Goal: Use online tool/utility: Utilize a website feature to perform a specific function

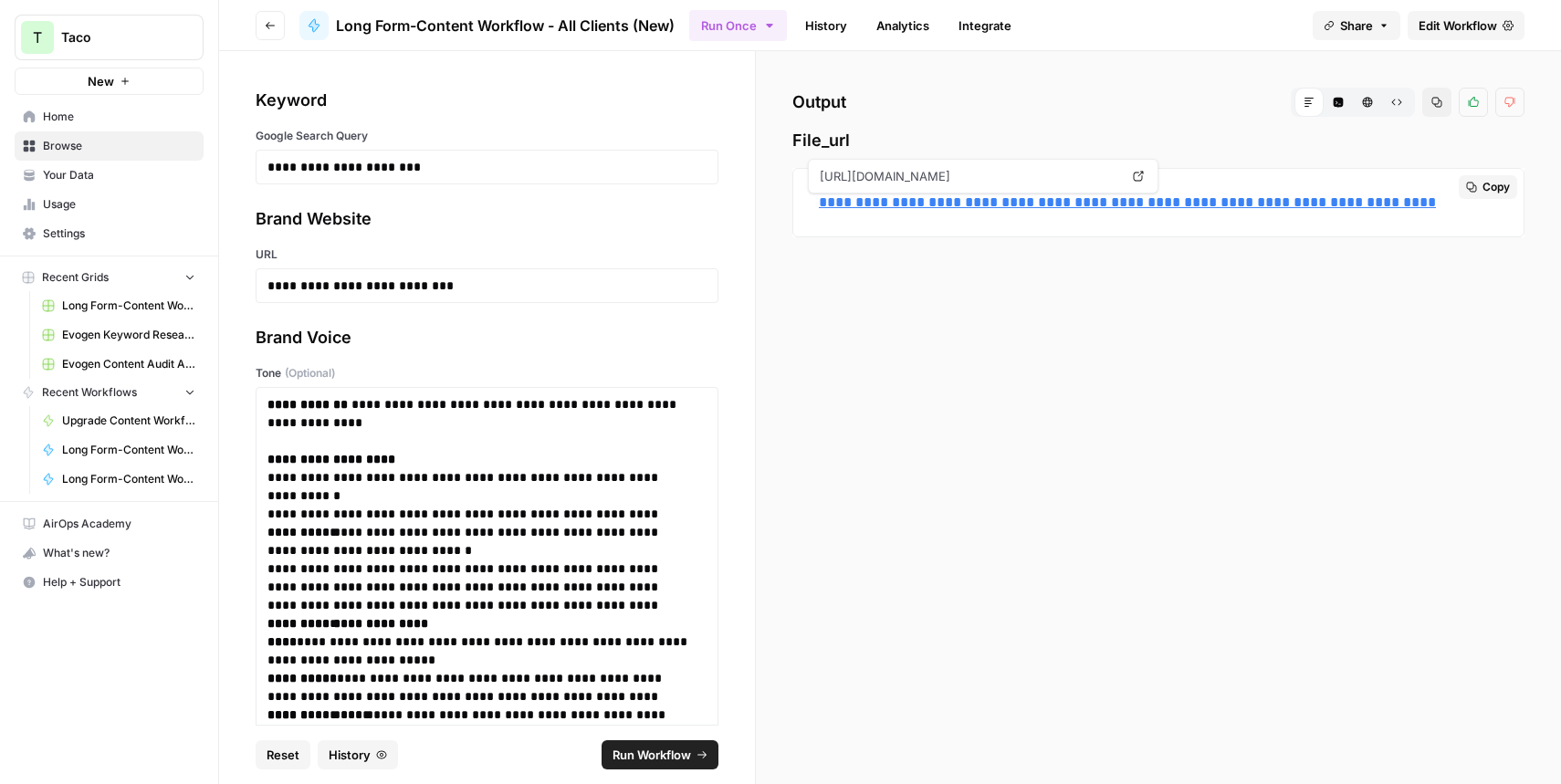
click at [968, 196] on link "**********" at bounding box center [1127, 202] width 617 height 14
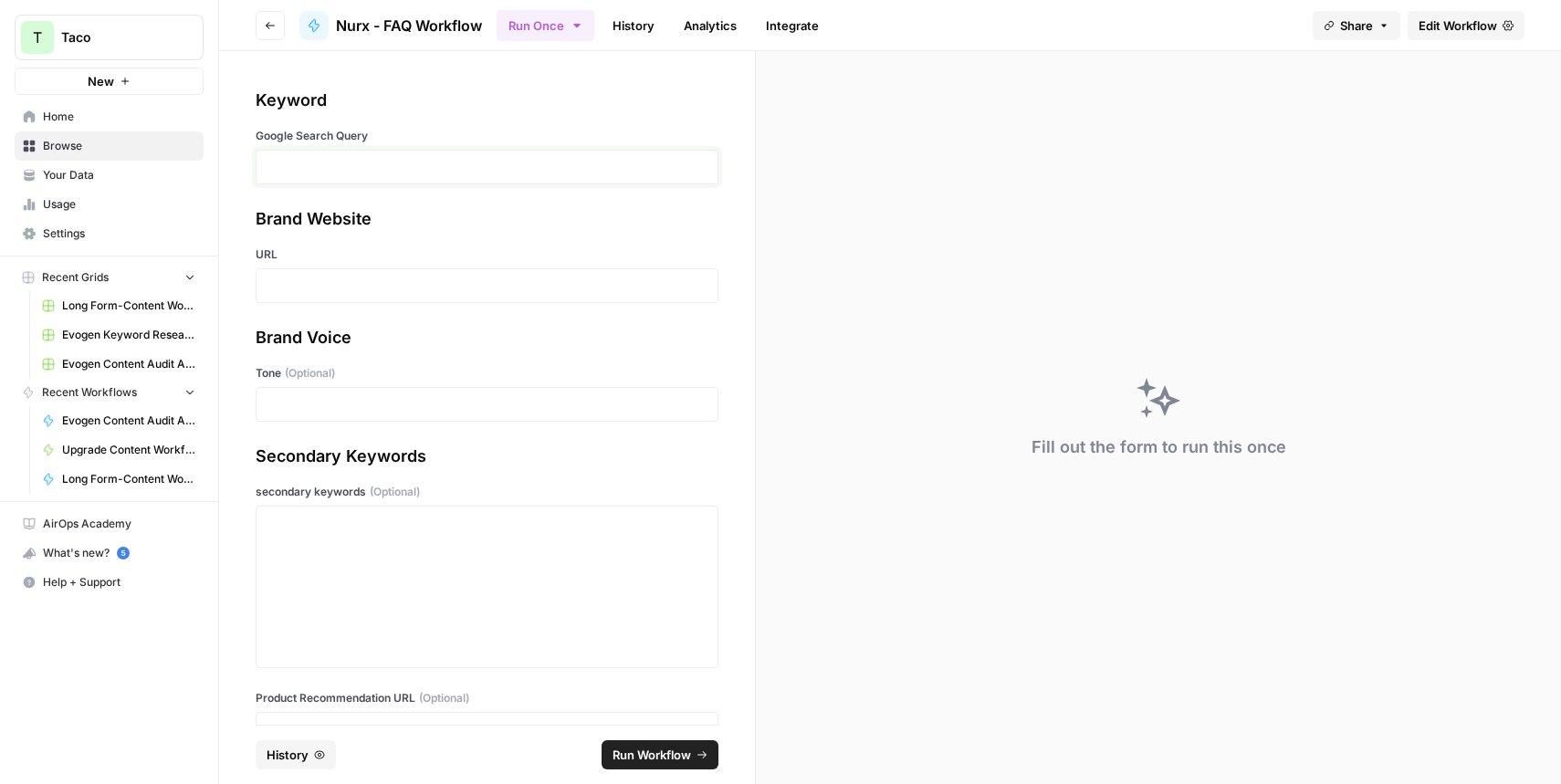
click at [280, 166] on p at bounding box center [487, 167] width 439 height 19
click at [263, 287] on div at bounding box center [487, 285] width 462 height 34
click at [277, 287] on p at bounding box center [487, 286] width 439 height 19
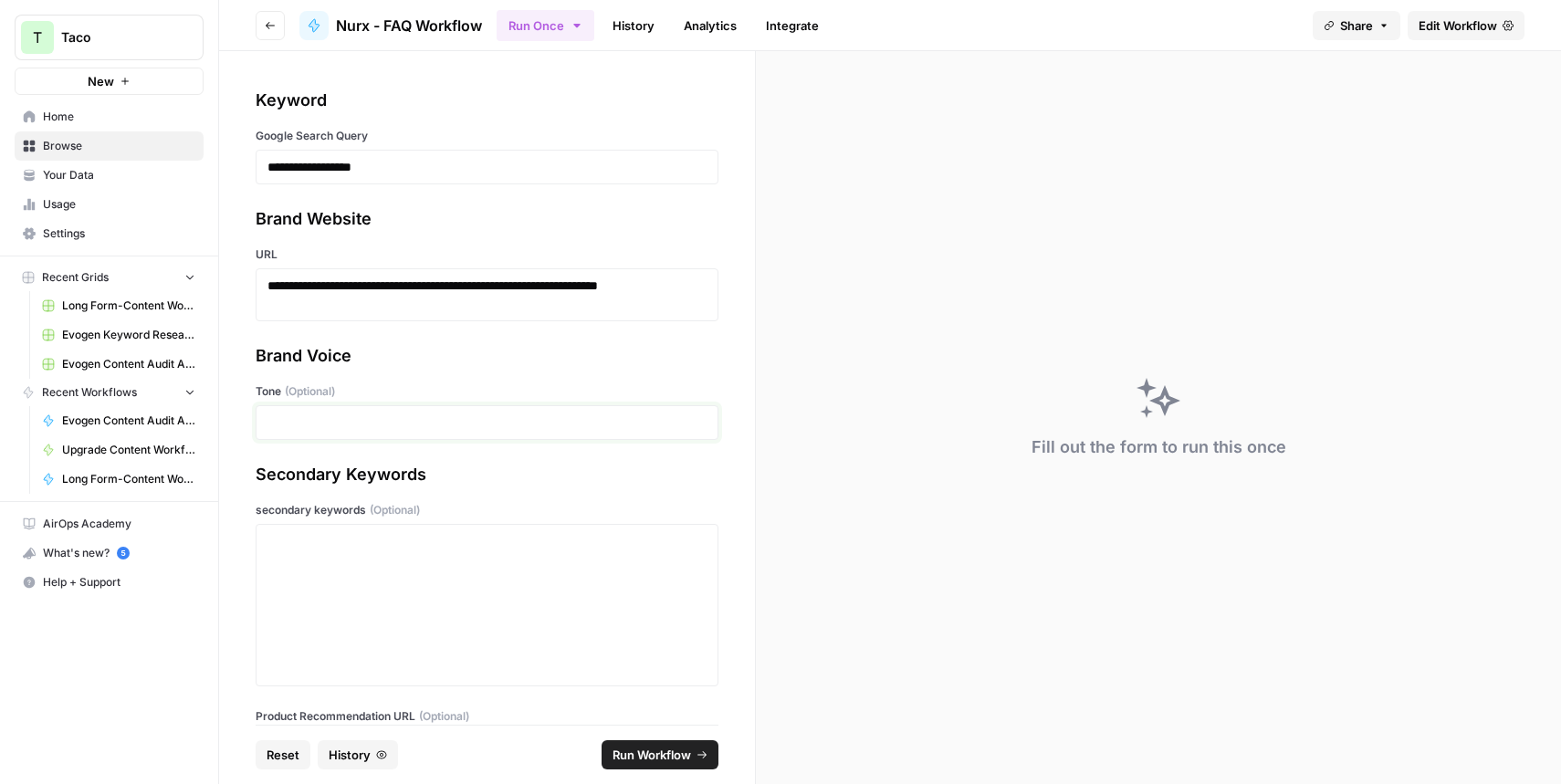
click at [352, 423] on p at bounding box center [487, 422] width 439 height 19
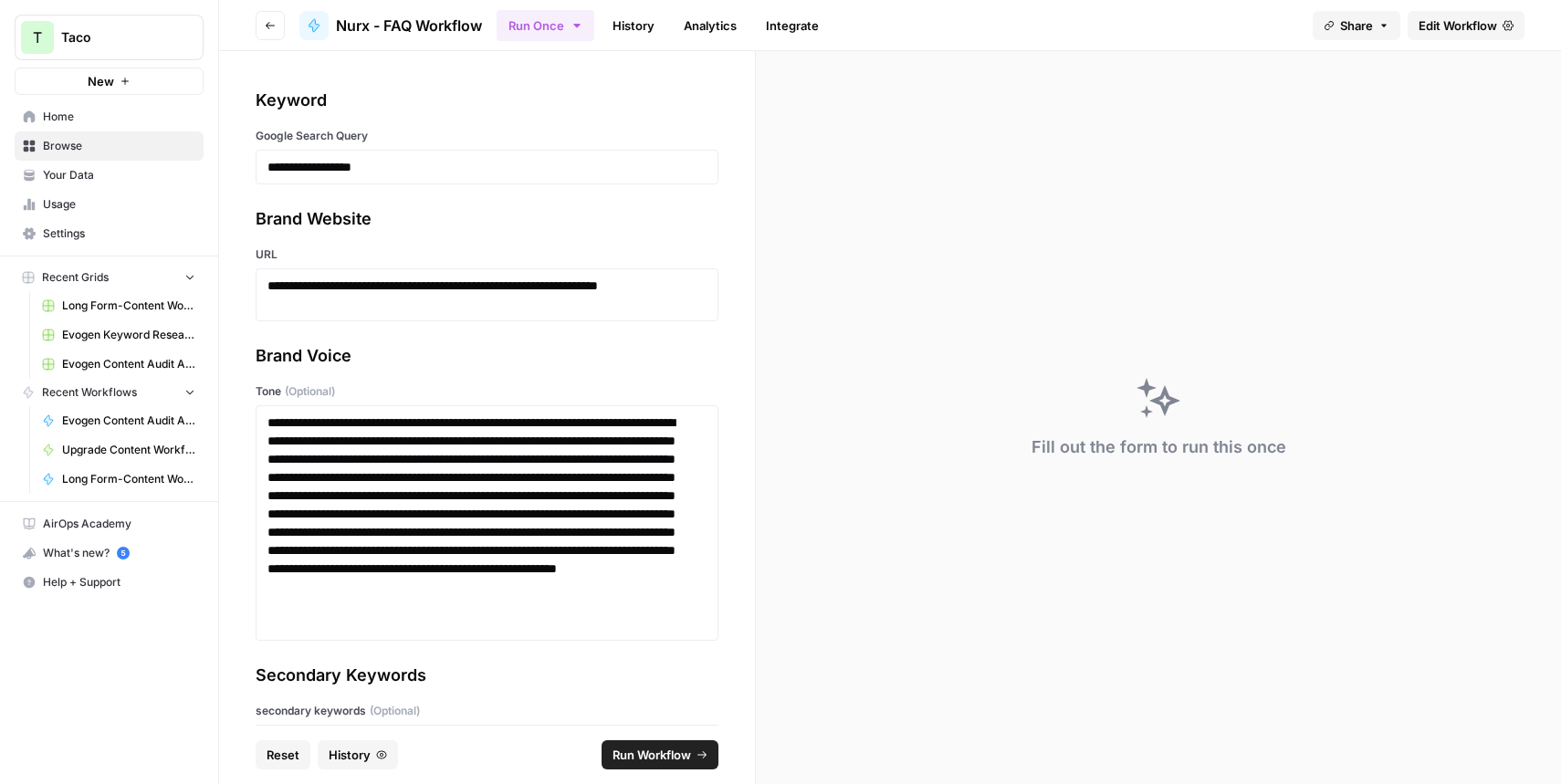
scroll to position [263, 0]
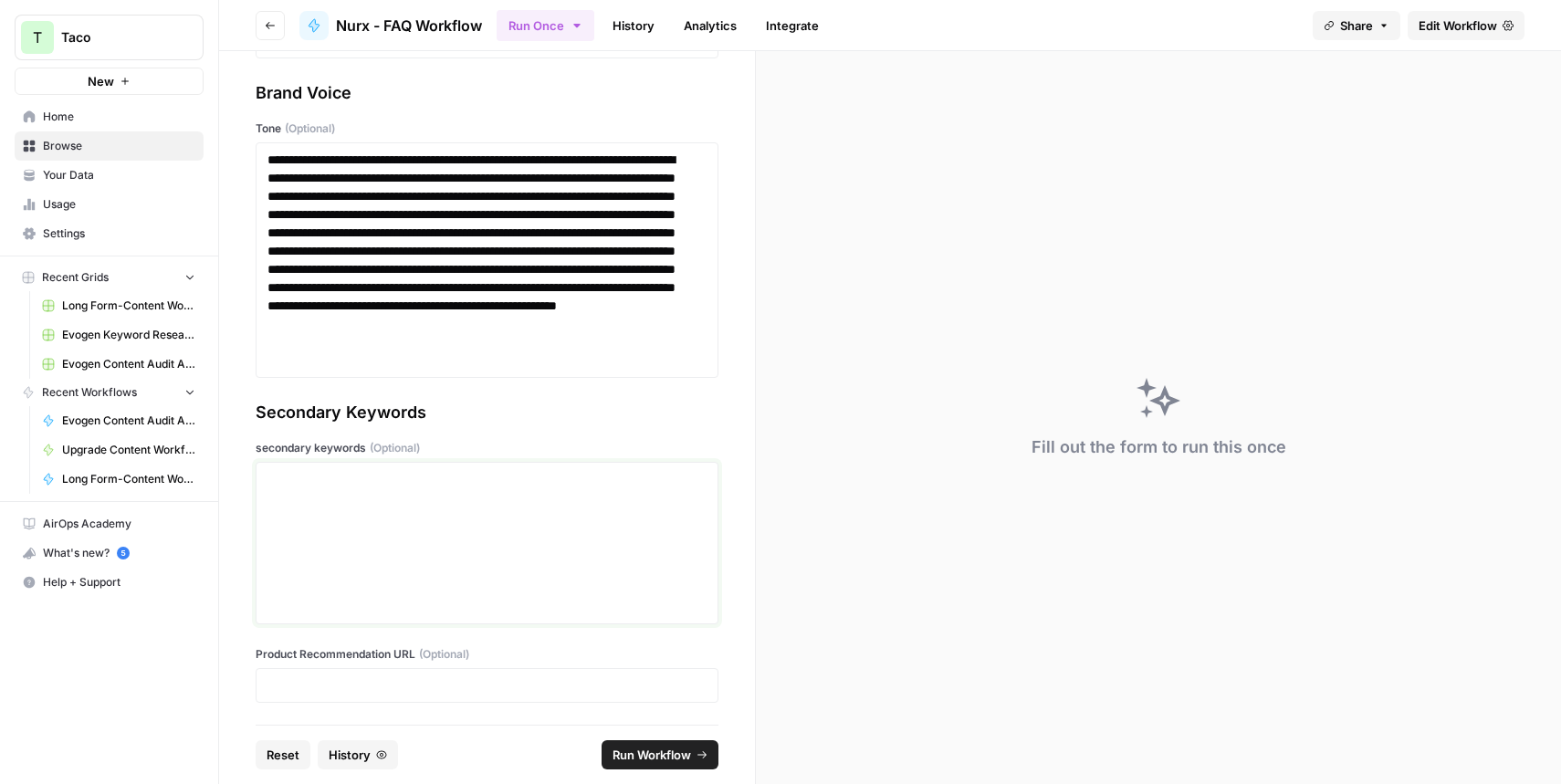
click at [297, 510] on div at bounding box center [487, 542] width 439 height 146
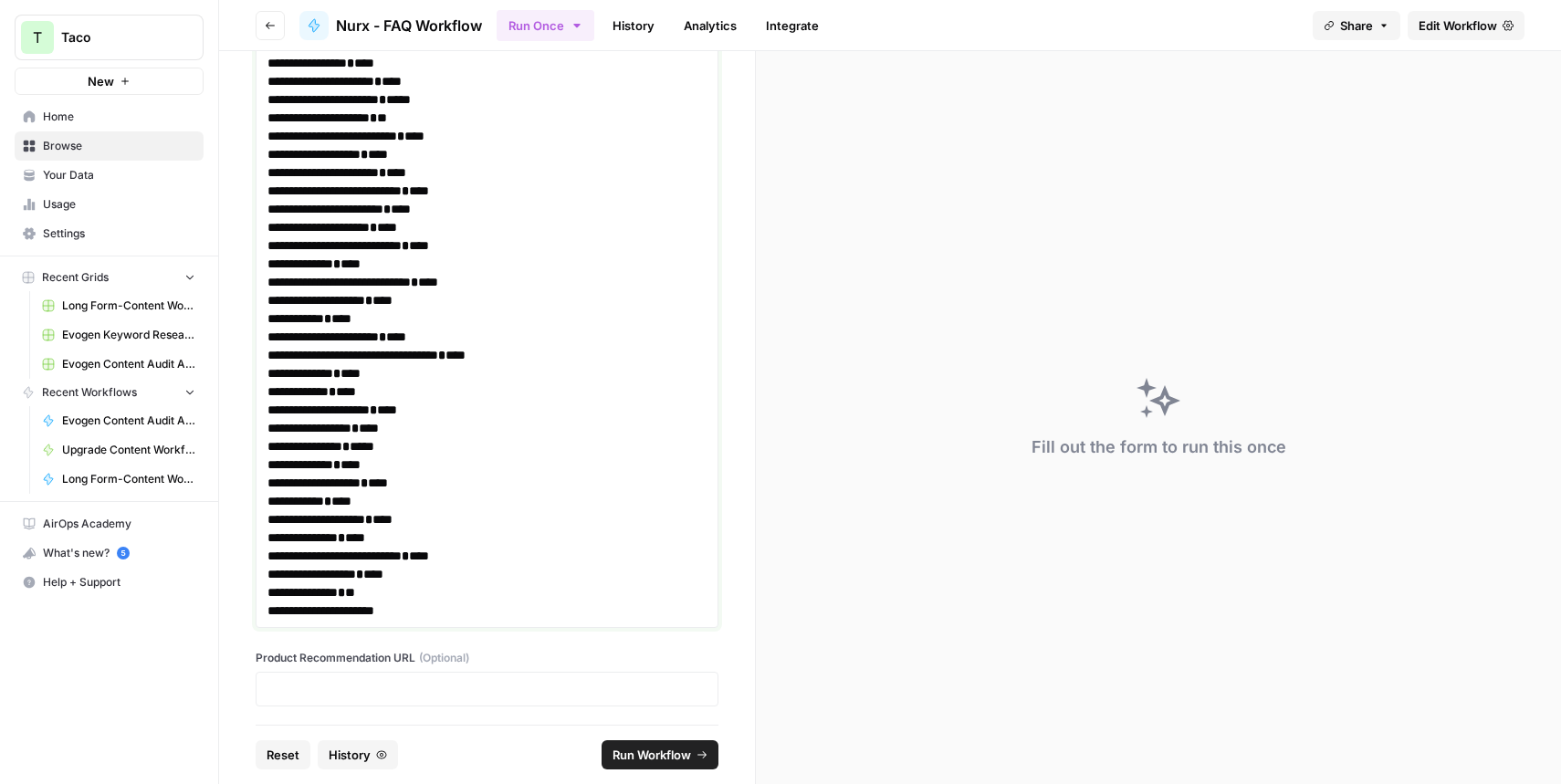
scroll to position [774, 0]
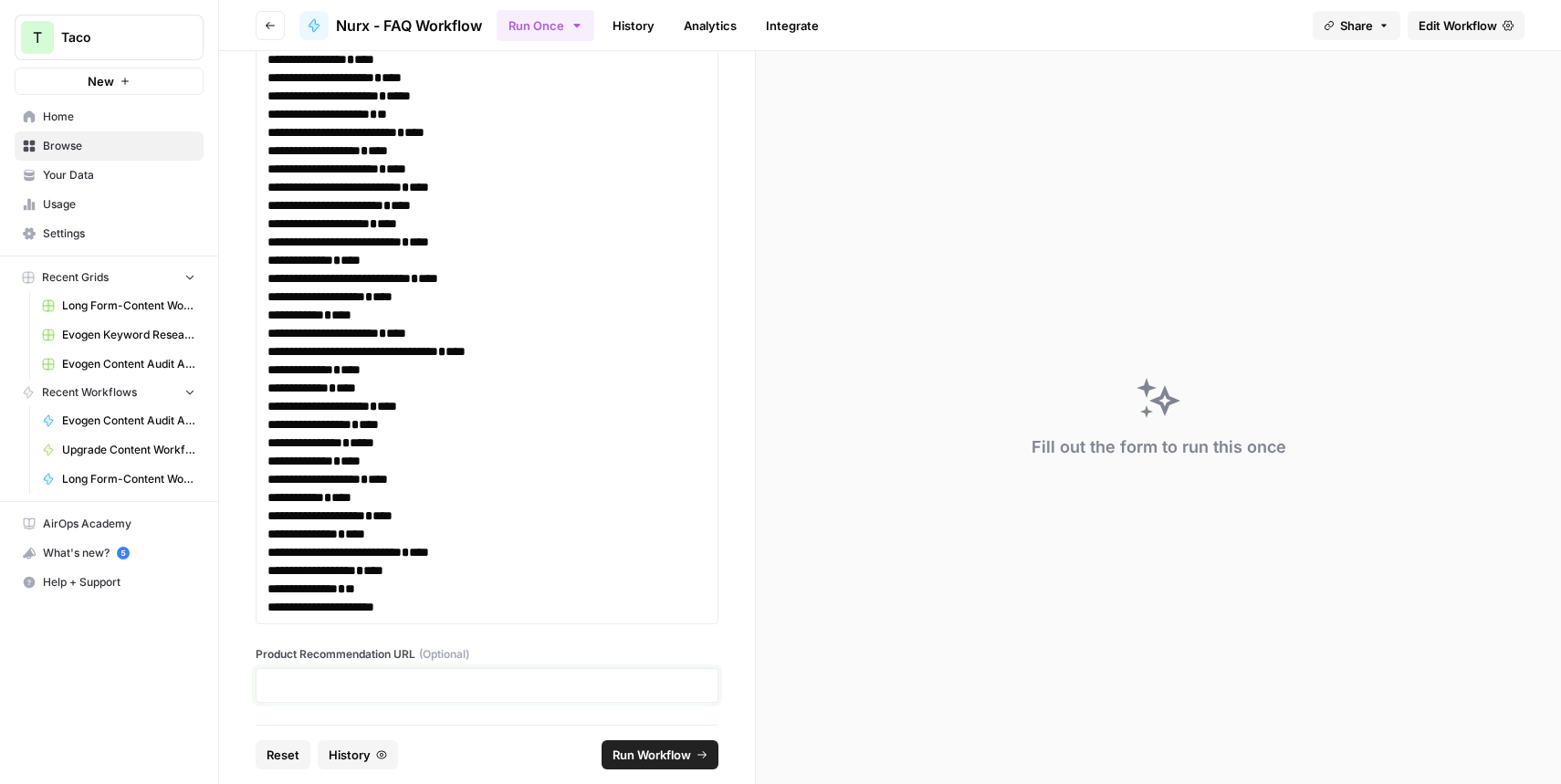
click at [354, 679] on p at bounding box center [487, 685] width 439 height 19
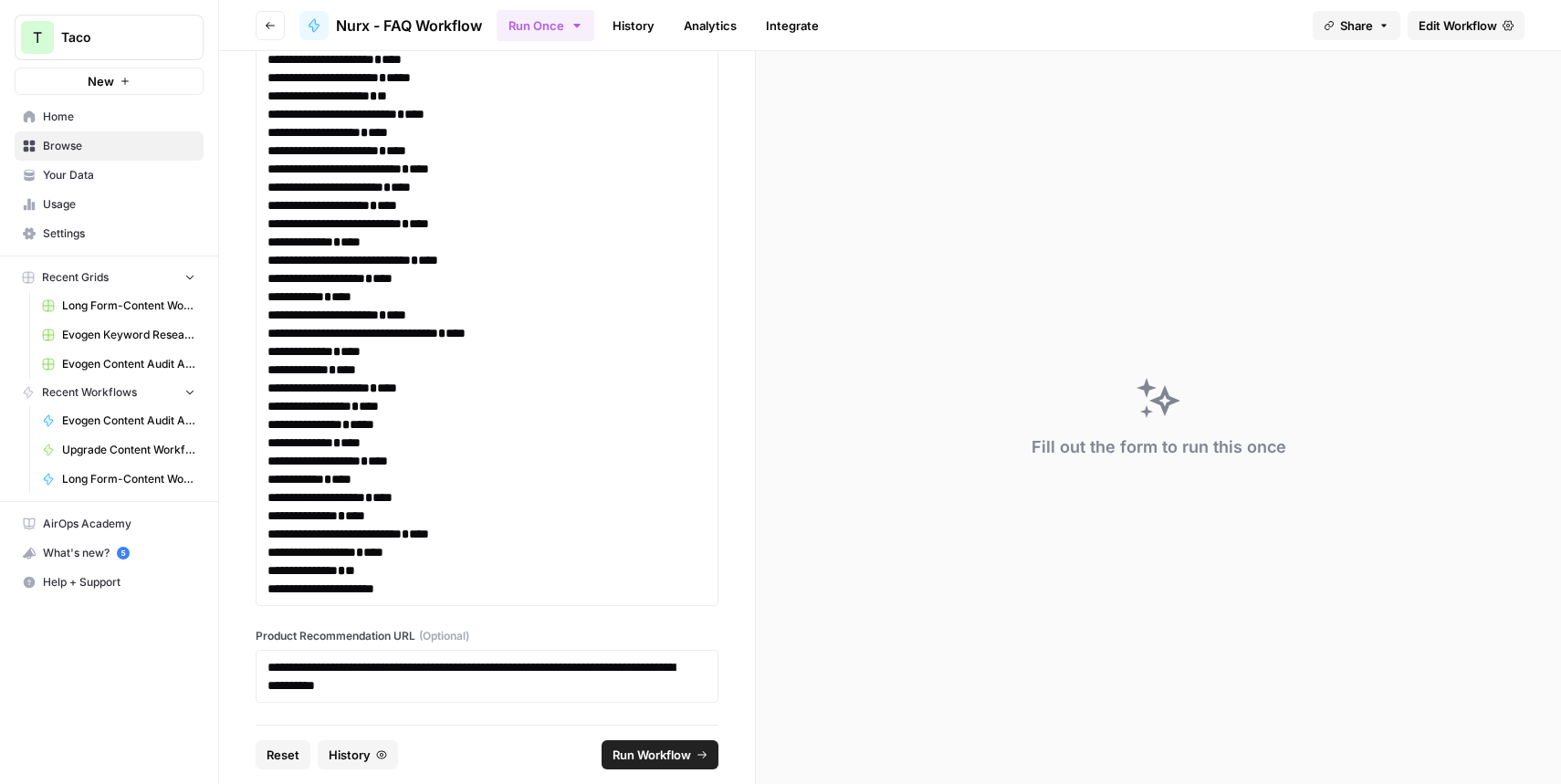
click at [625, 746] on span "Run Workflow" at bounding box center [651, 755] width 78 height 19
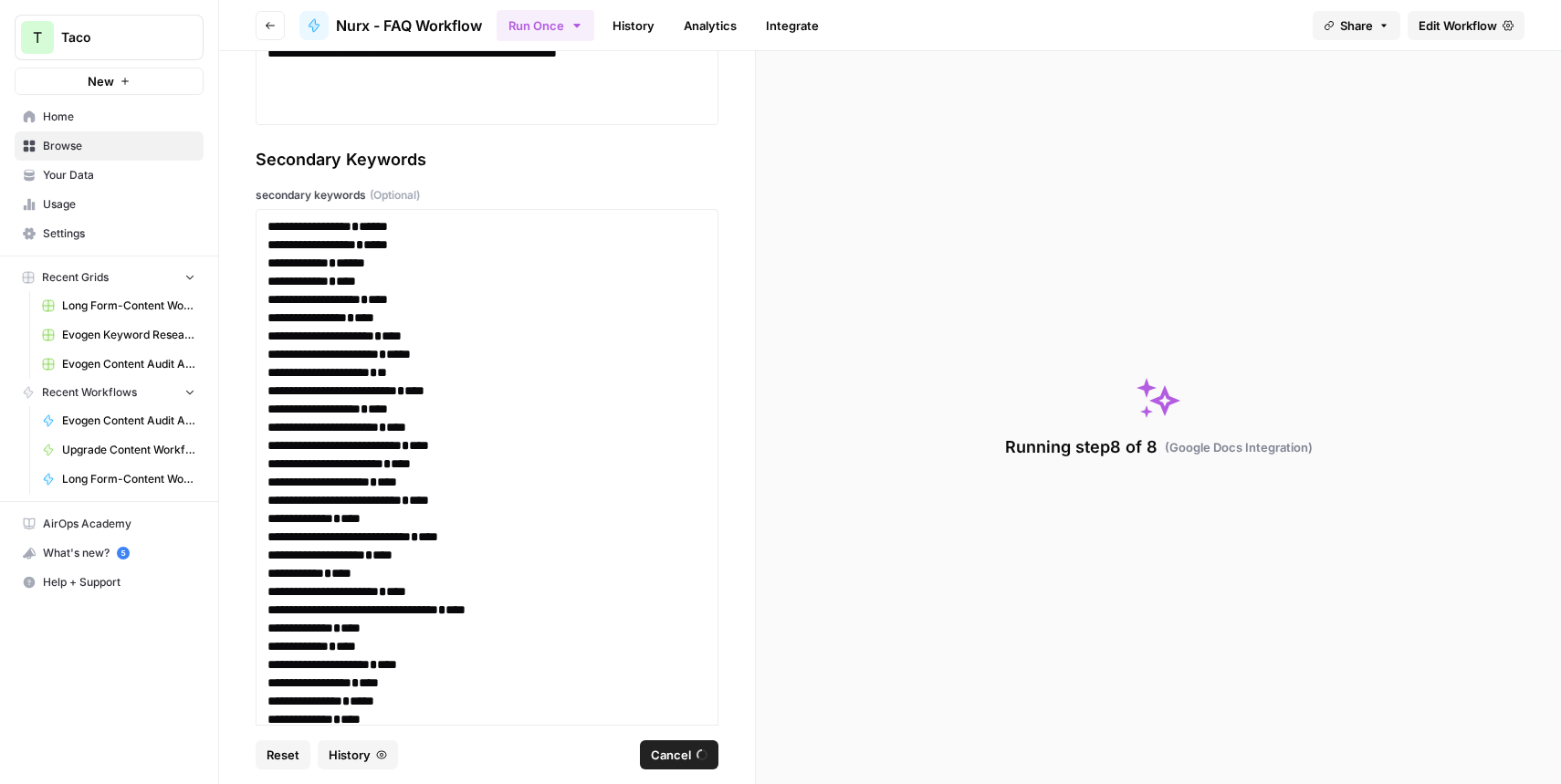
scroll to position [0, 0]
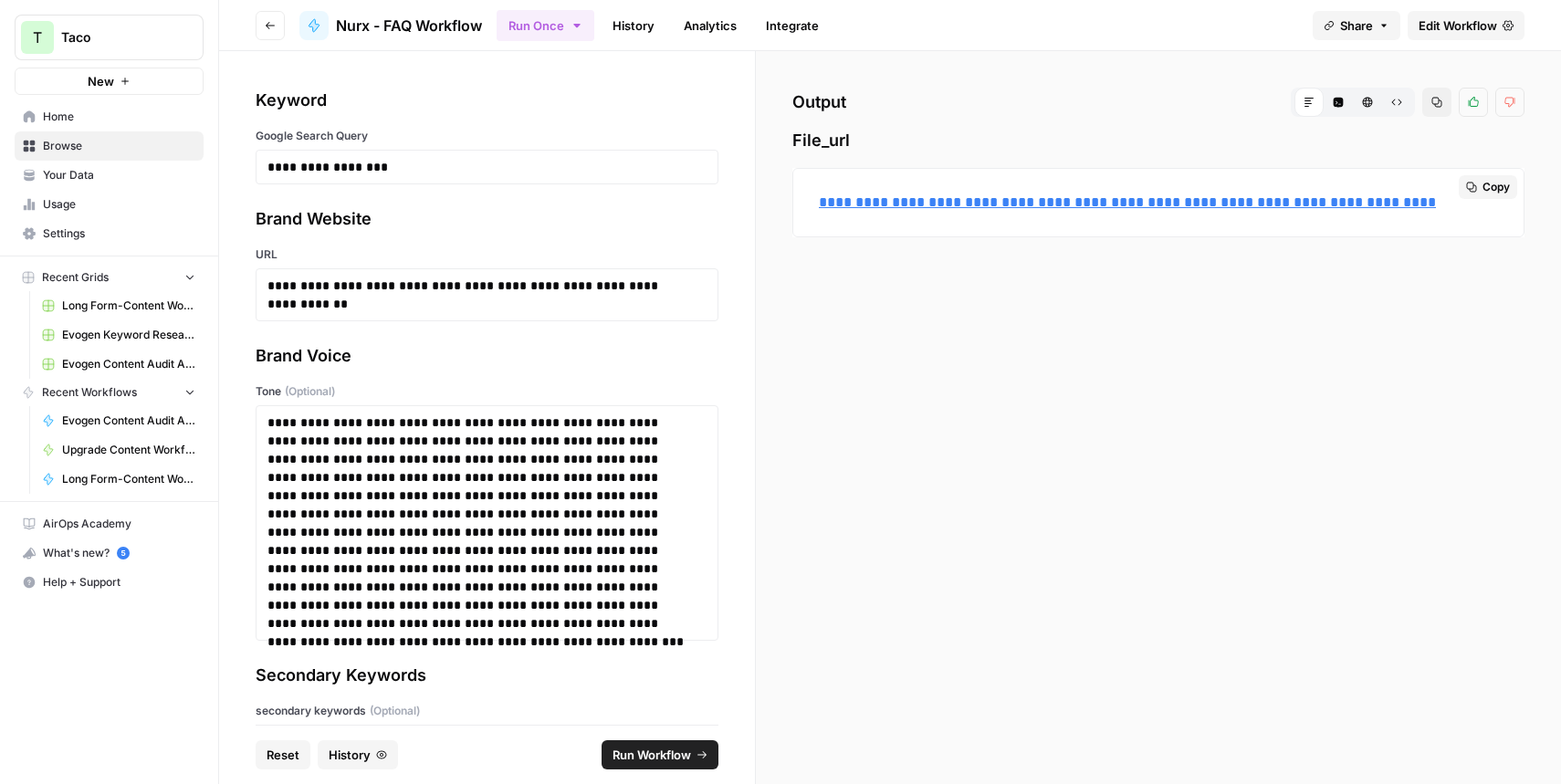
click at [1007, 207] on link "**********" at bounding box center [1127, 202] width 617 height 14
